Goal: Check status: Check status

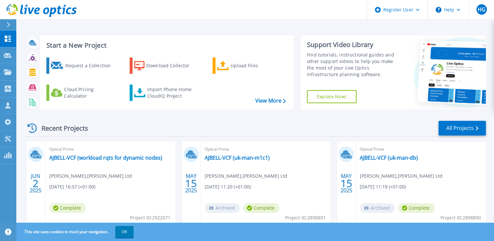
click at [279, 38] on div "Start a New Project Request a Collection Download Collector Upload Files Cloud …" at bounding box center [167, 72] width 254 height 75
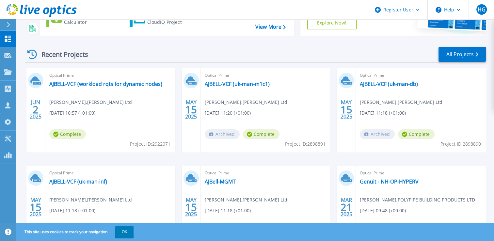
scroll to position [92, 0]
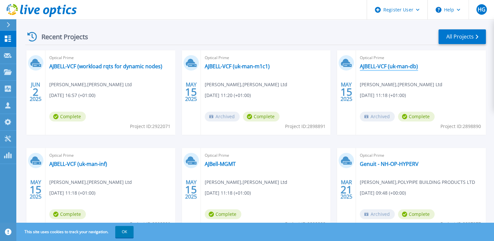
click at [382, 69] on link "AJBELL-VCF (uk-man-db)" at bounding box center [389, 66] width 58 height 7
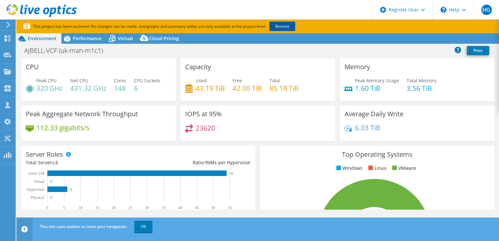
click at [285, 24] on link "Restore" at bounding box center [283, 26] width 26 height 9
click at [413, 40] on link "Share" at bounding box center [417, 39] width 27 height 10
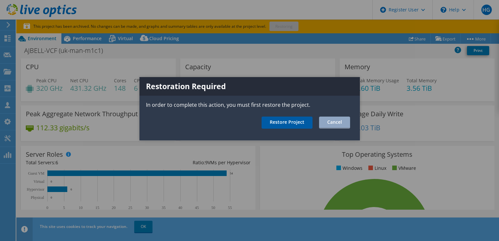
click at [297, 122] on link "Restore Project" at bounding box center [287, 123] width 51 height 12
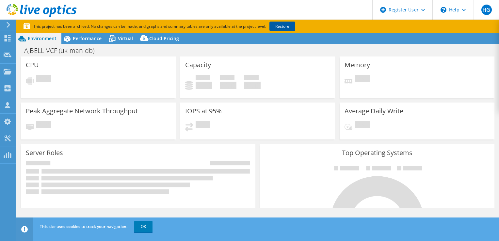
click at [275, 28] on link "Restore" at bounding box center [283, 26] width 26 height 9
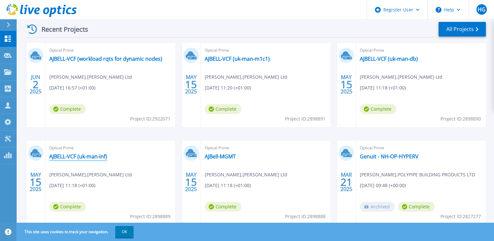
scroll to position [99, 0]
click at [68, 157] on link "AJBELL-VCF (uk-man-inf)" at bounding box center [78, 156] width 58 height 7
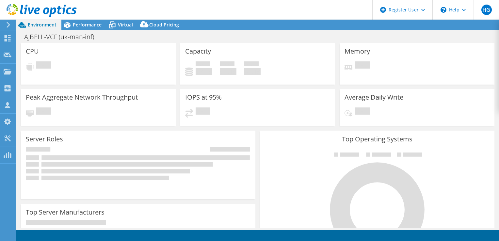
select select "USD"
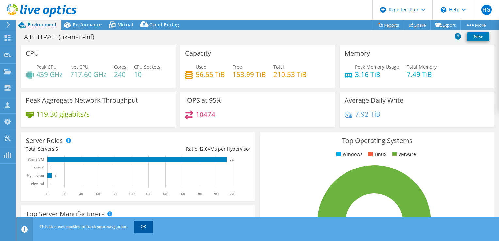
click at [144, 227] on link "OK" at bounding box center [143, 227] width 18 height 12
